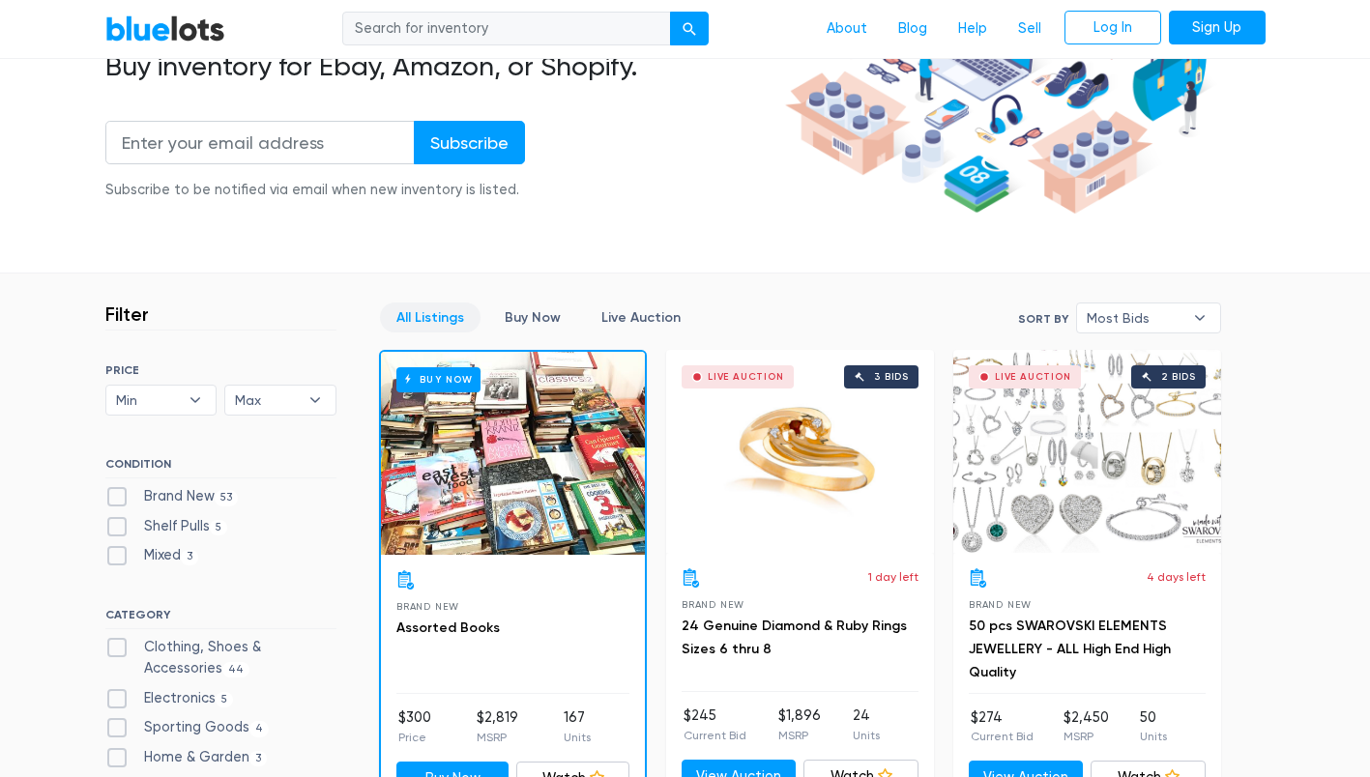
scroll to position [408, 0]
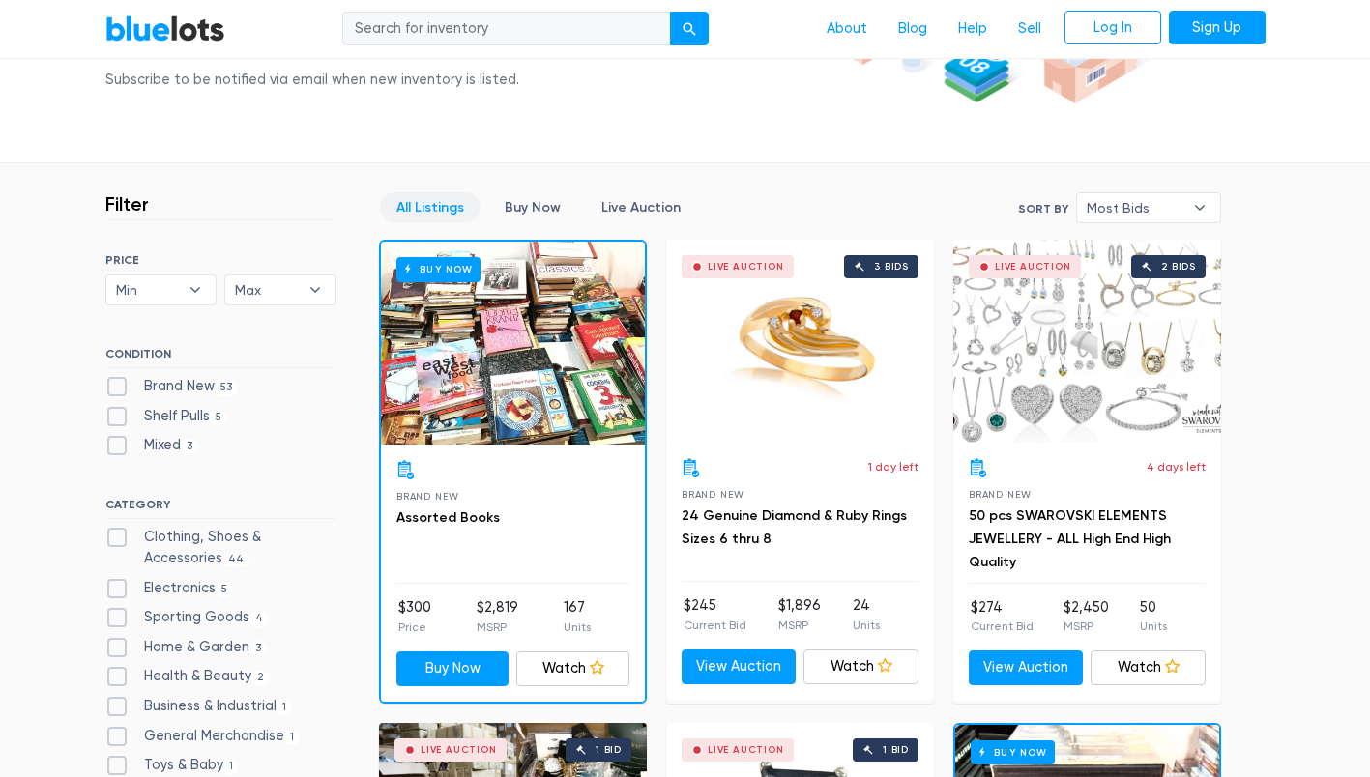
click at [124, 377] on label "Brand New 53" at bounding box center [171, 386] width 133 height 21
click at [118, 377] on New"] "Brand New 53" at bounding box center [111, 382] width 13 height 13
checkbox New"] "true"
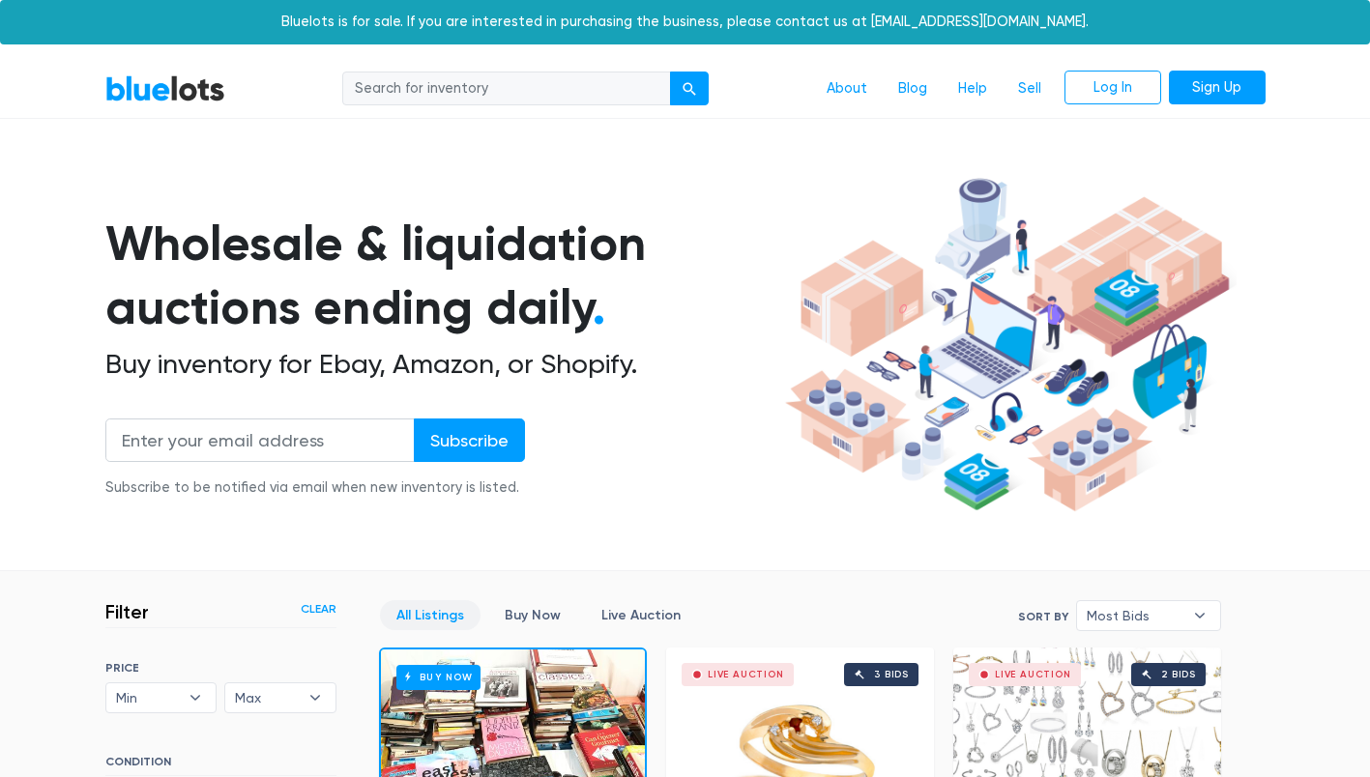
scroll to position [520, 0]
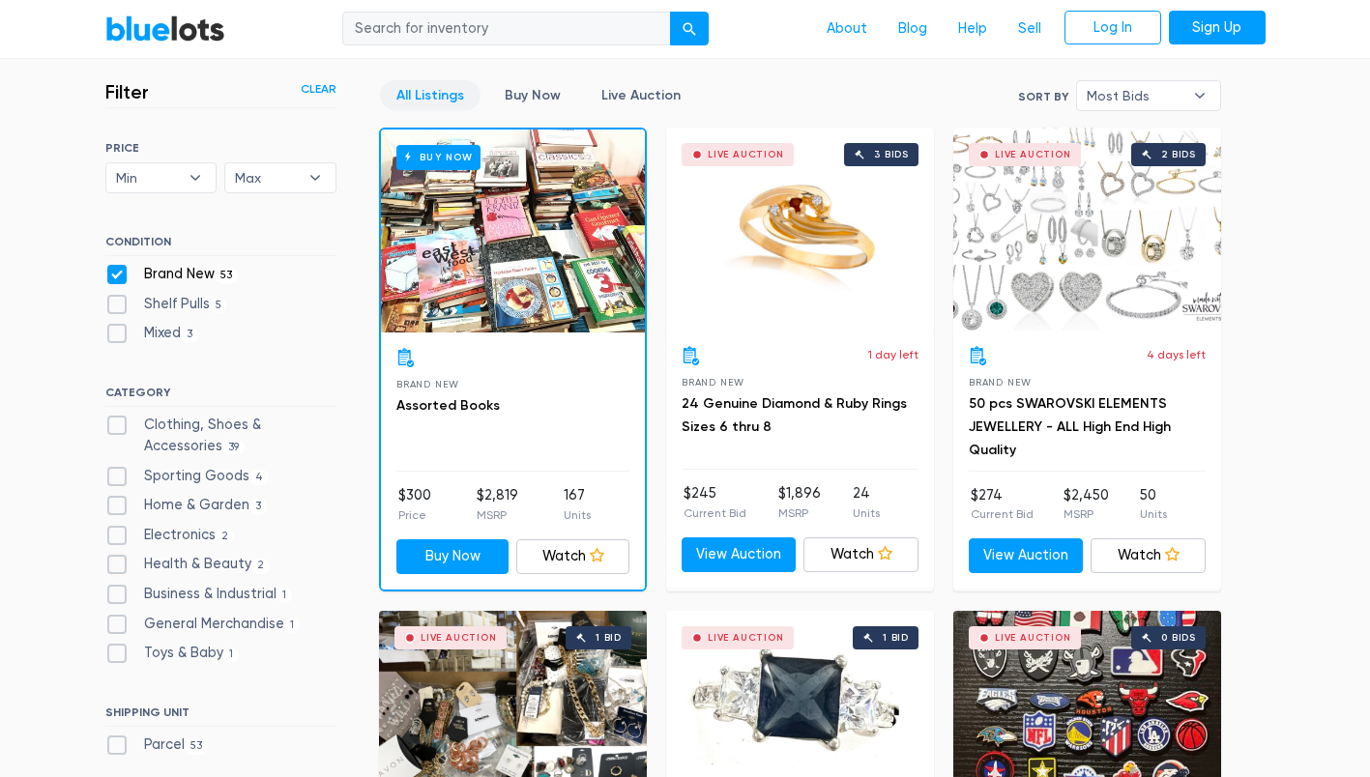
click at [122, 429] on label "Clothing, Shoes & Accessories 39" at bounding box center [220, 436] width 231 height 42
click at [118, 427] on Accessories"] "Clothing, Shoes & Accessories 39" at bounding box center [111, 421] width 13 height 13
checkbox Accessories"] "true"
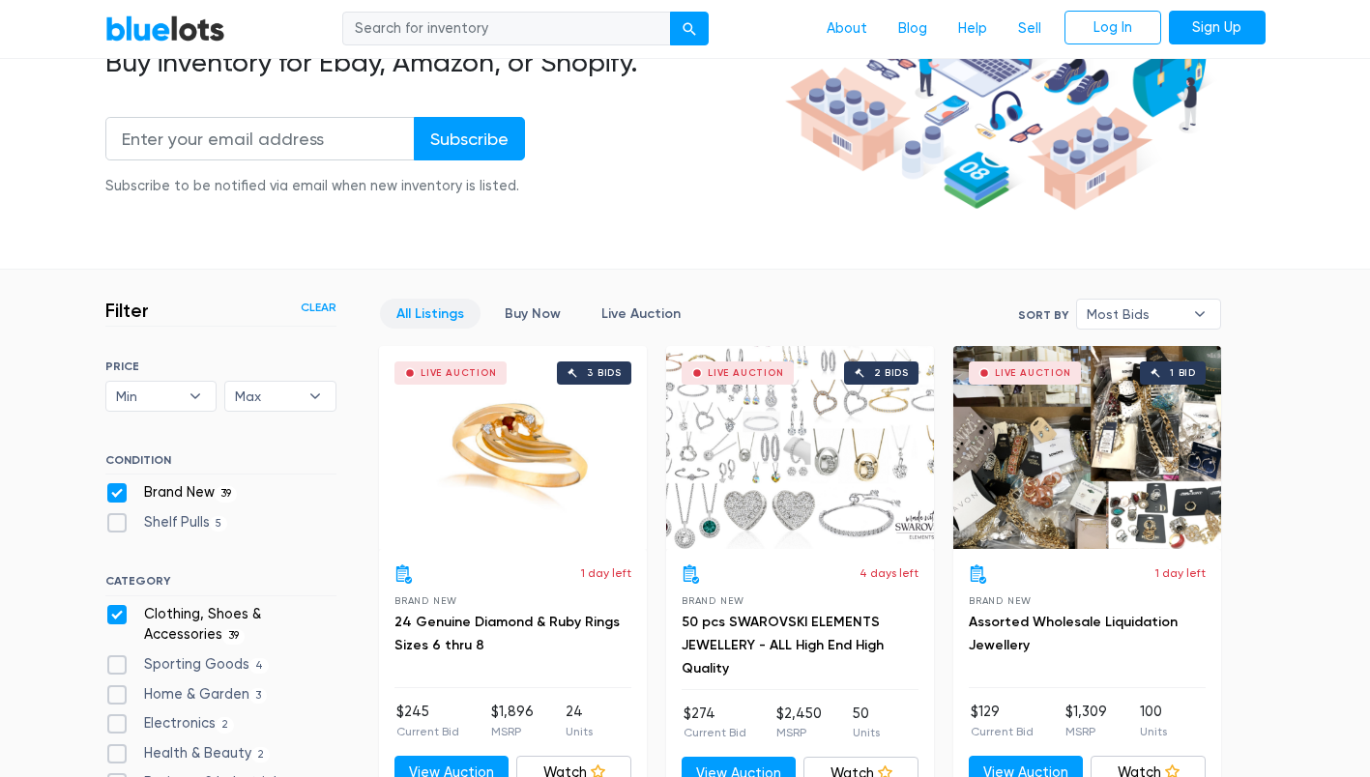
scroll to position [301, 0]
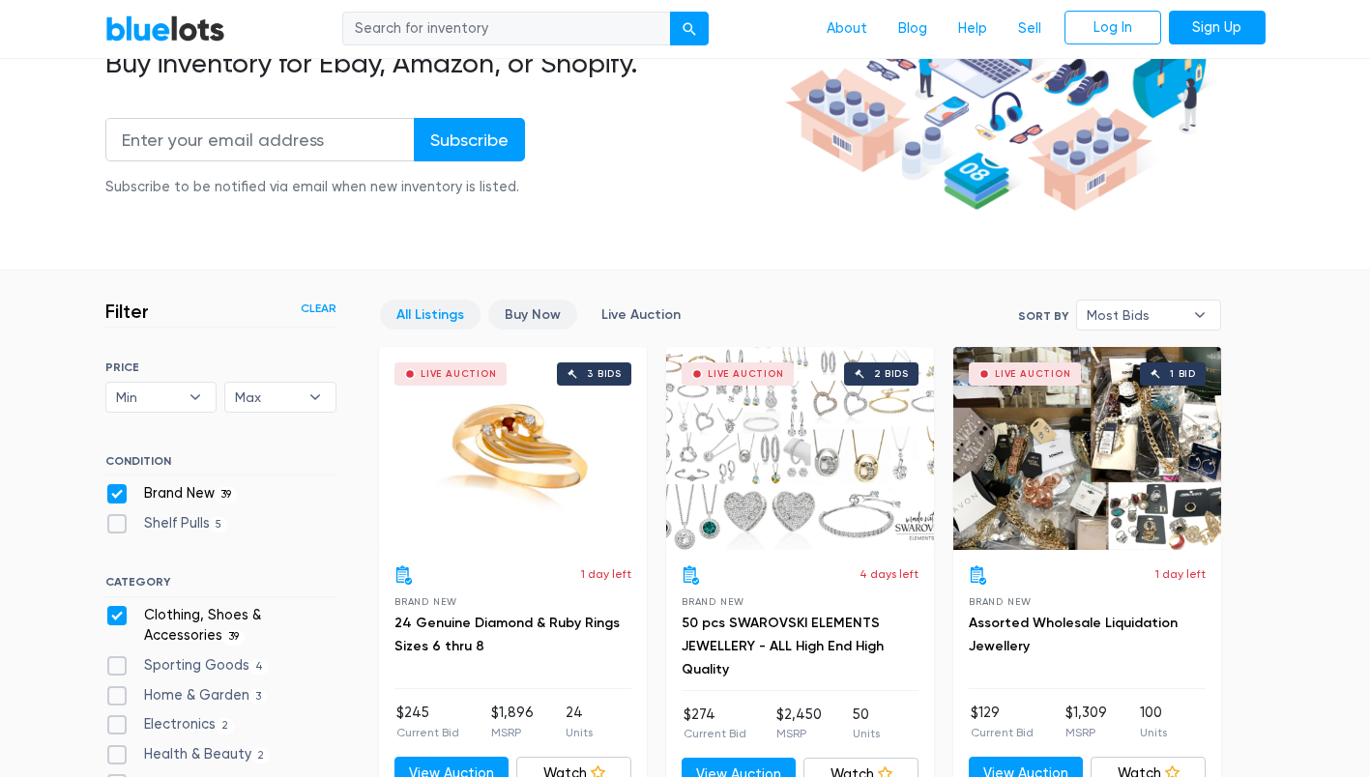
click at [539, 308] on link "Buy Now" at bounding box center [532, 315] width 89 height 30
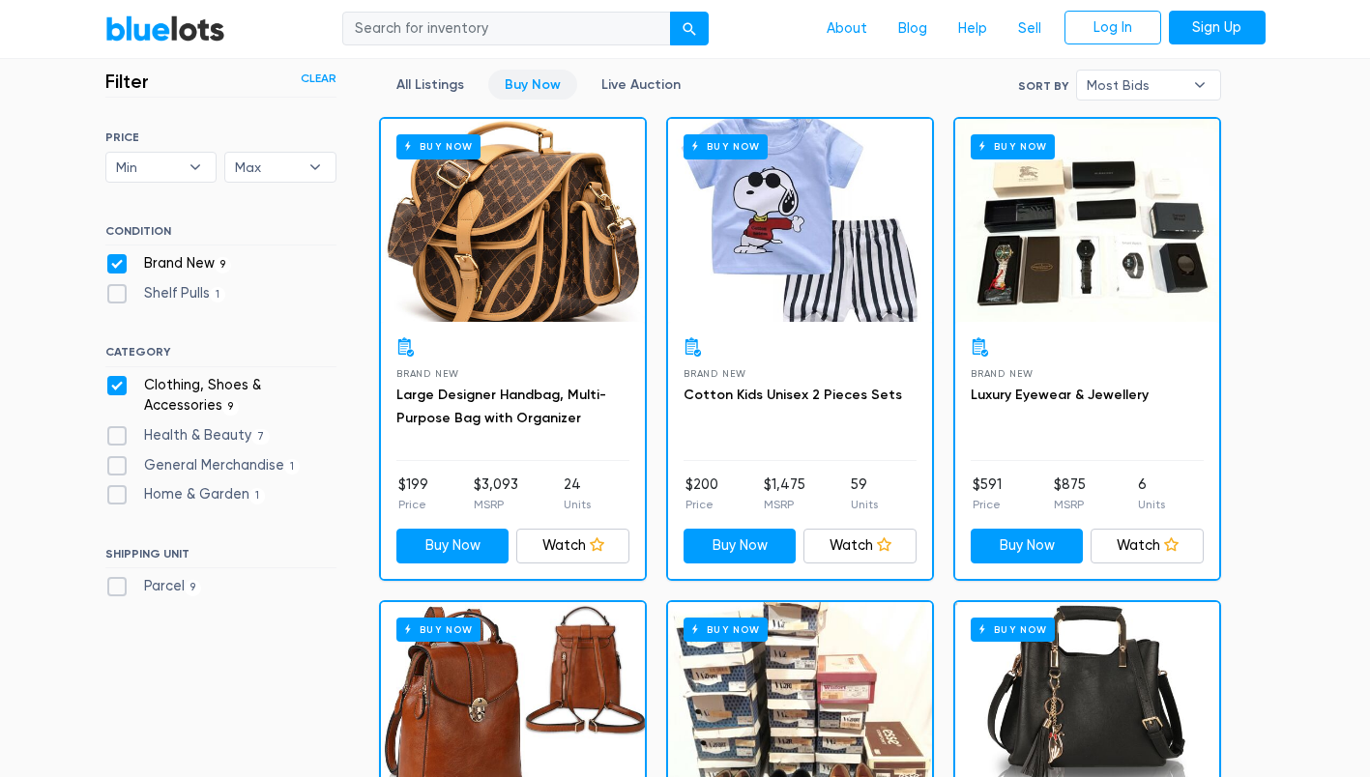
scroll to position [414, 0]
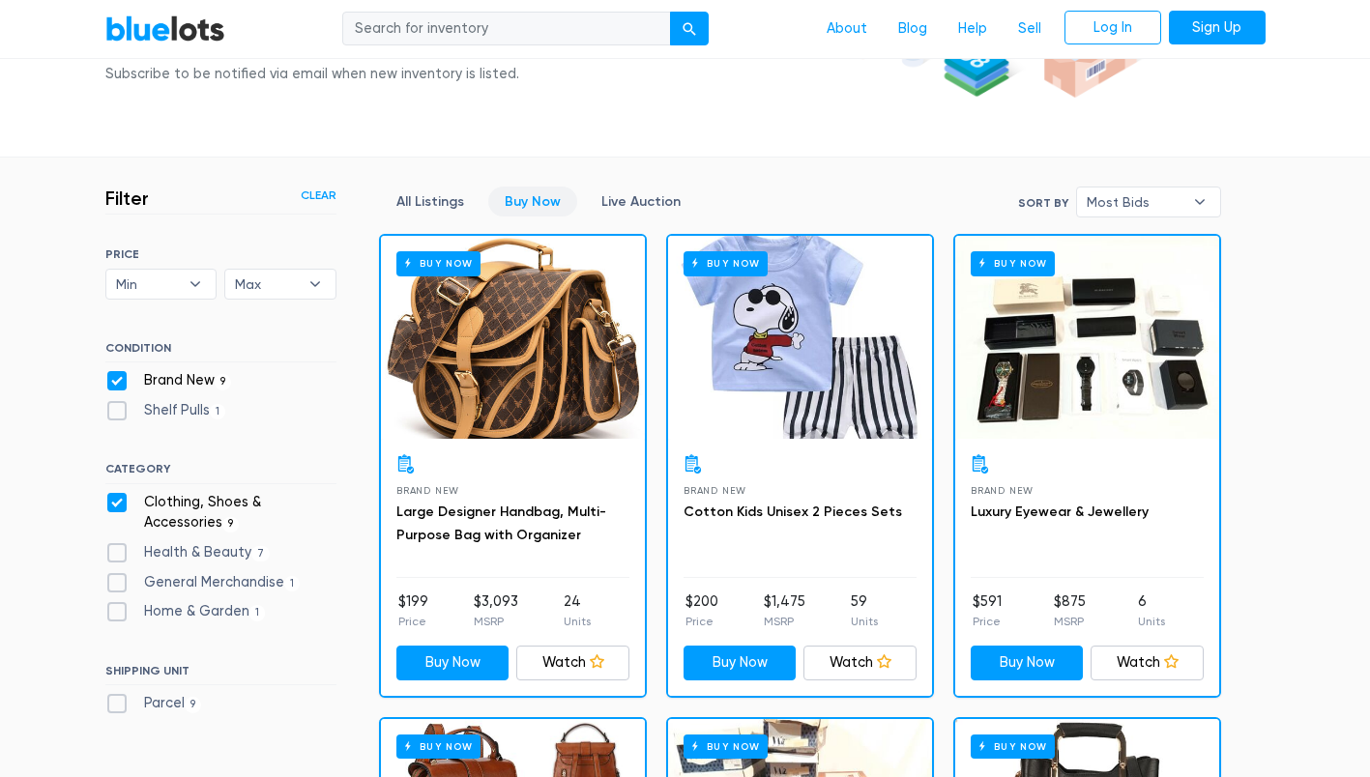
click at [122, 583] on label "General Merchandise 1" at bounding box center [202, 582] width 195 height 21
click at [118, 583] on Merchandise"] "General Merchandise 1" at bounding box center [111, 578] width 13 height 13
checkbox Merchandise"] "true"
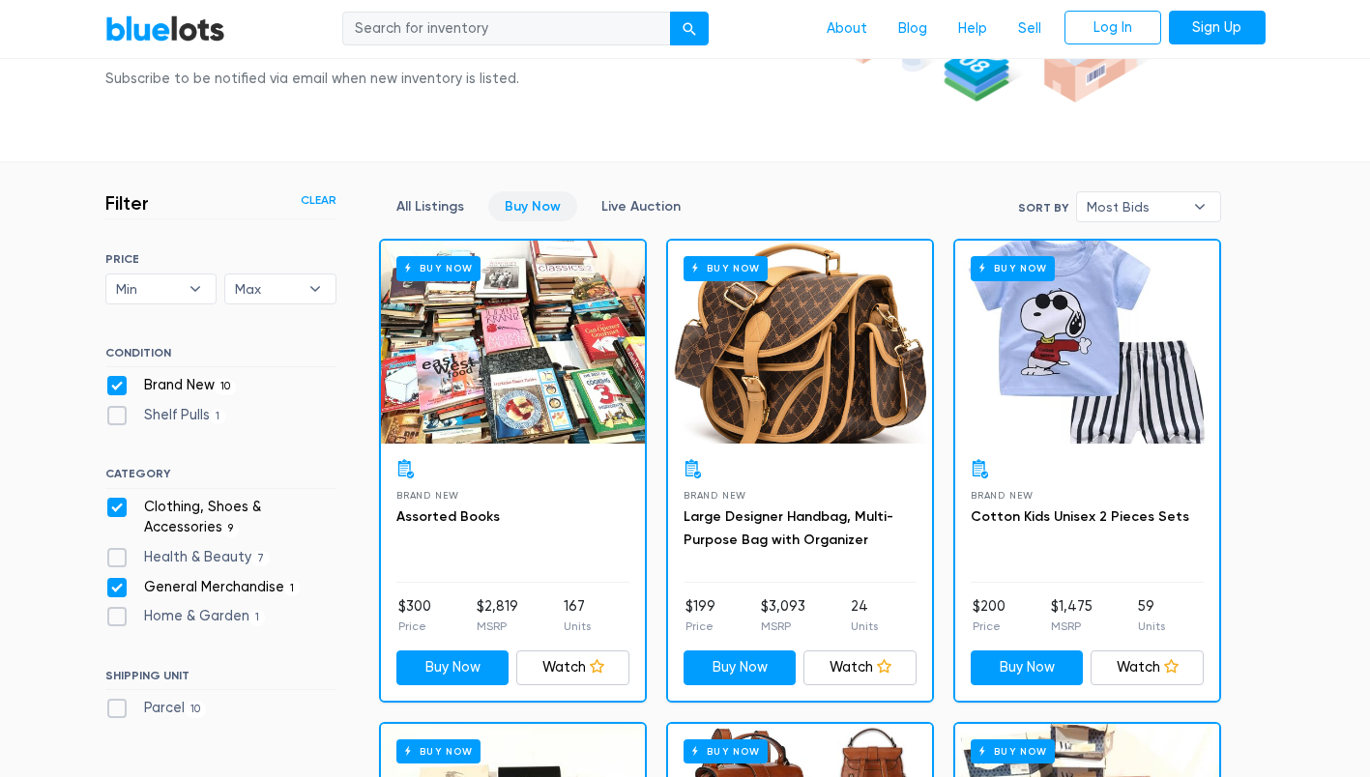
scroll to position [361, 0]
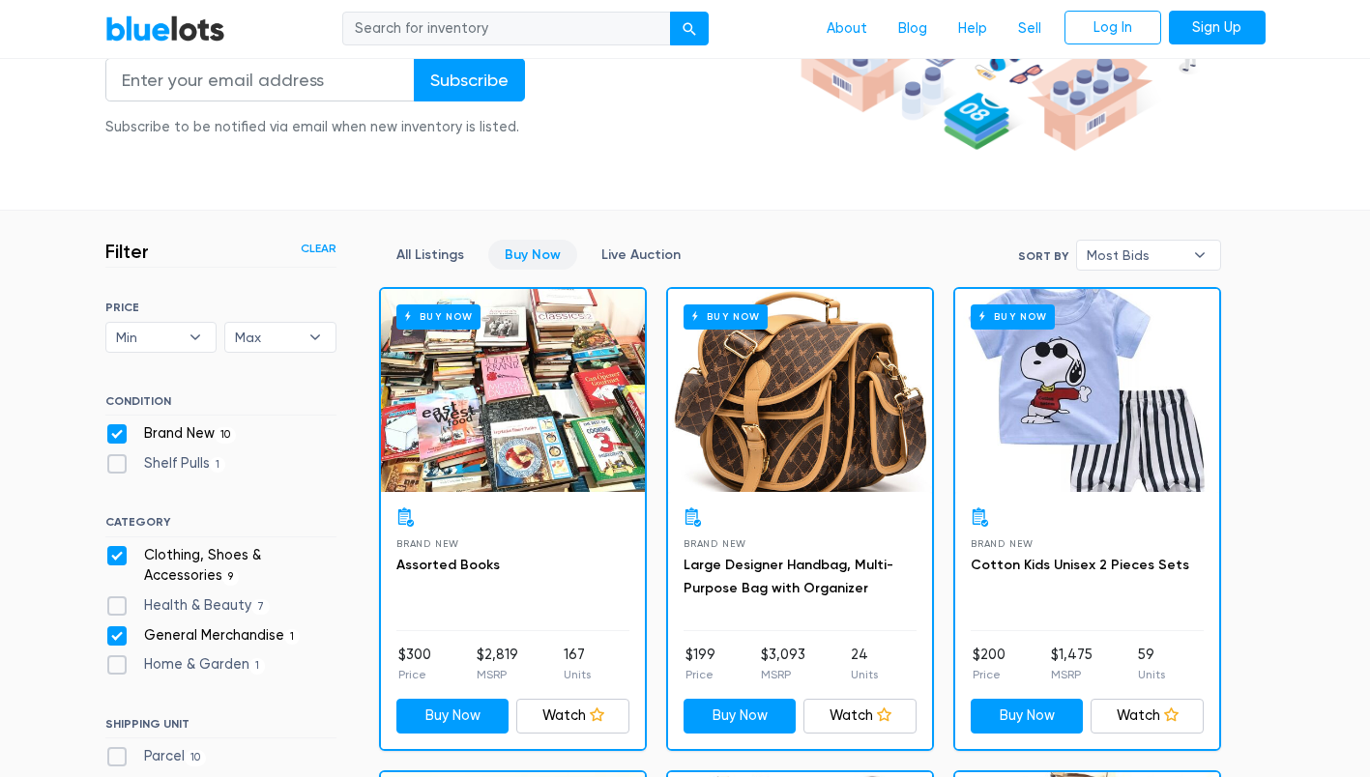
click at [113, 552] on label "Clothing, Shoes & Accessories 9" at bounding box center [220, 566] width 231 height 42
click at [113, 552] on Accessories"] "Clothing, Shoes & Accessories 9" at bounding box center [111, 551] width 13 height 13
checkbox Accessories"] "false"
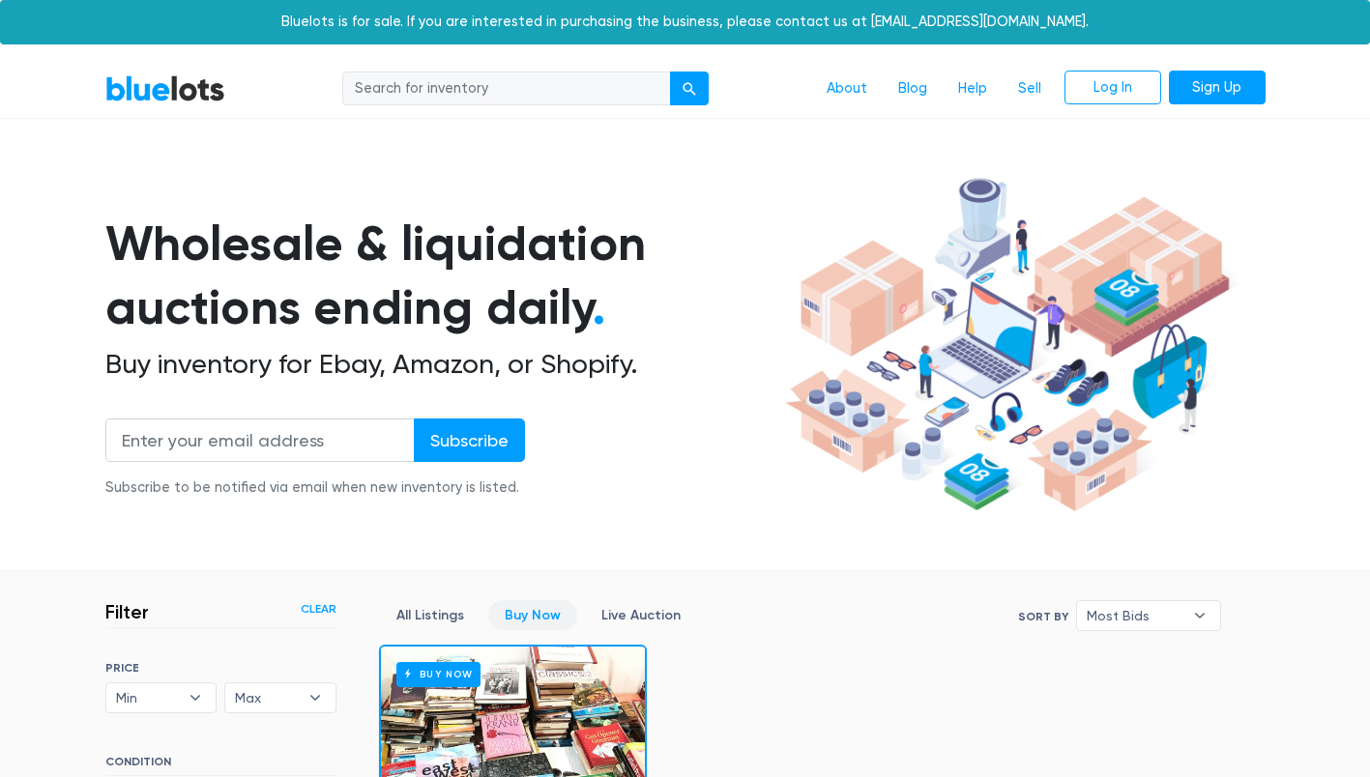
scroll to position [520, 0]
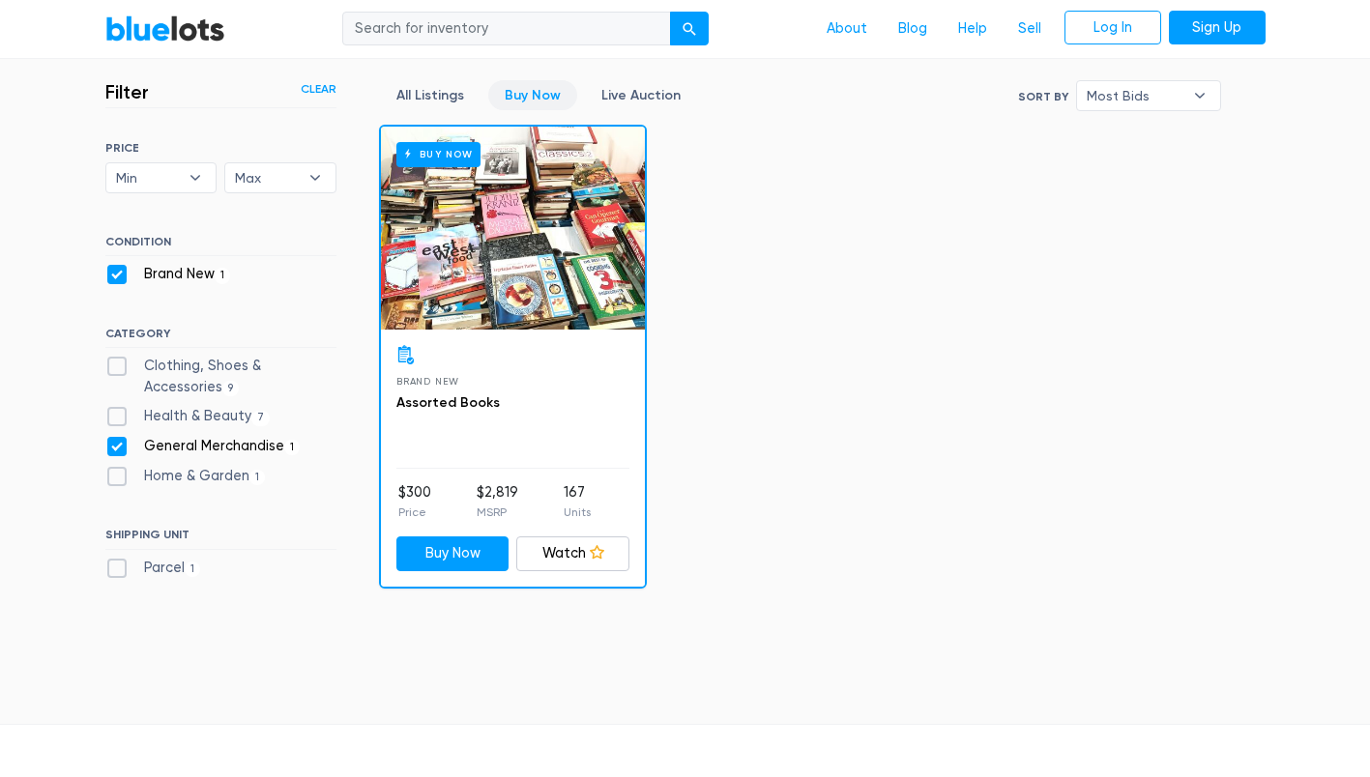
click at [114, 474] on label "Home & Garden 1" at bounding box center [185, 476] width 160 height 21
click at [114, 474] on Garden"] "Home & Garden 1" at bounding box center [111, 472] width 13 height 13
checkbox Garden"] "true"
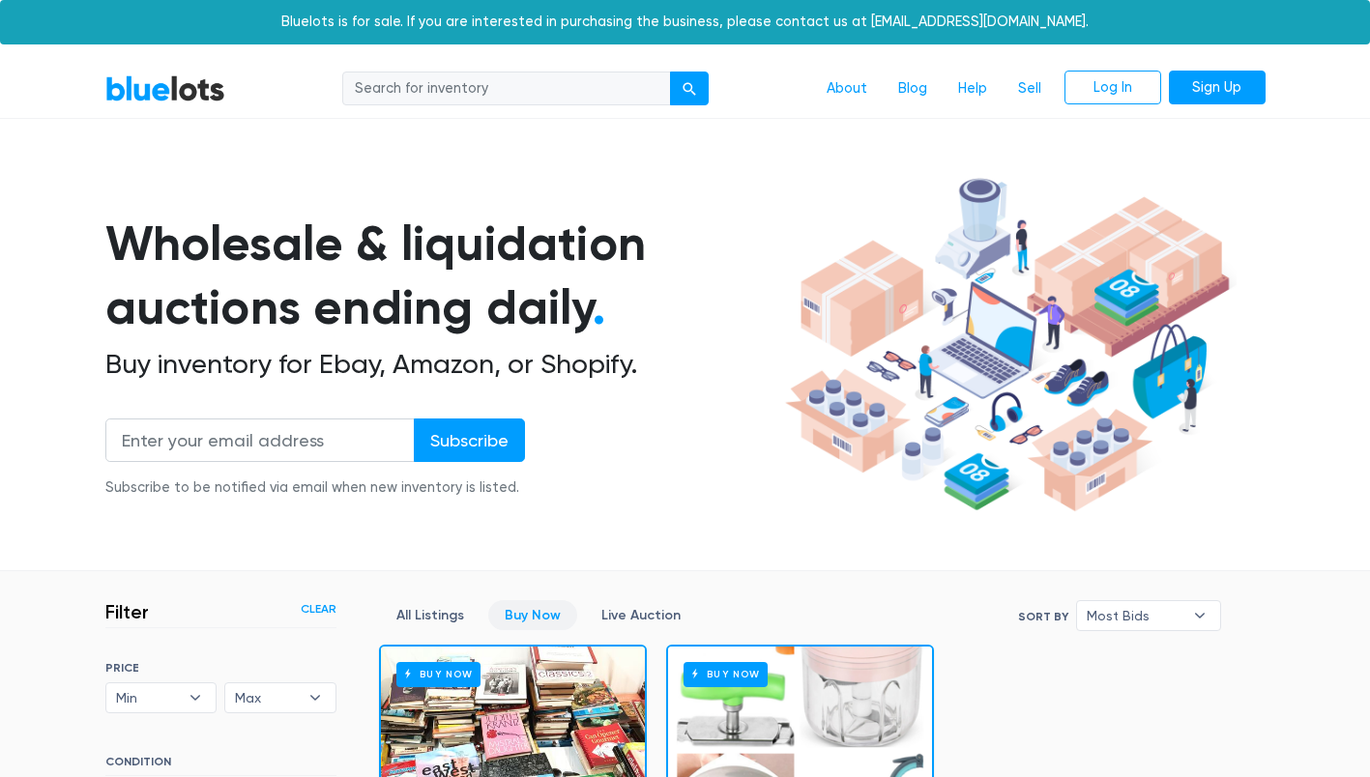
scroll to position [520, 0]
